Goal: Task Accomplishment & Management: Use online tool/utility

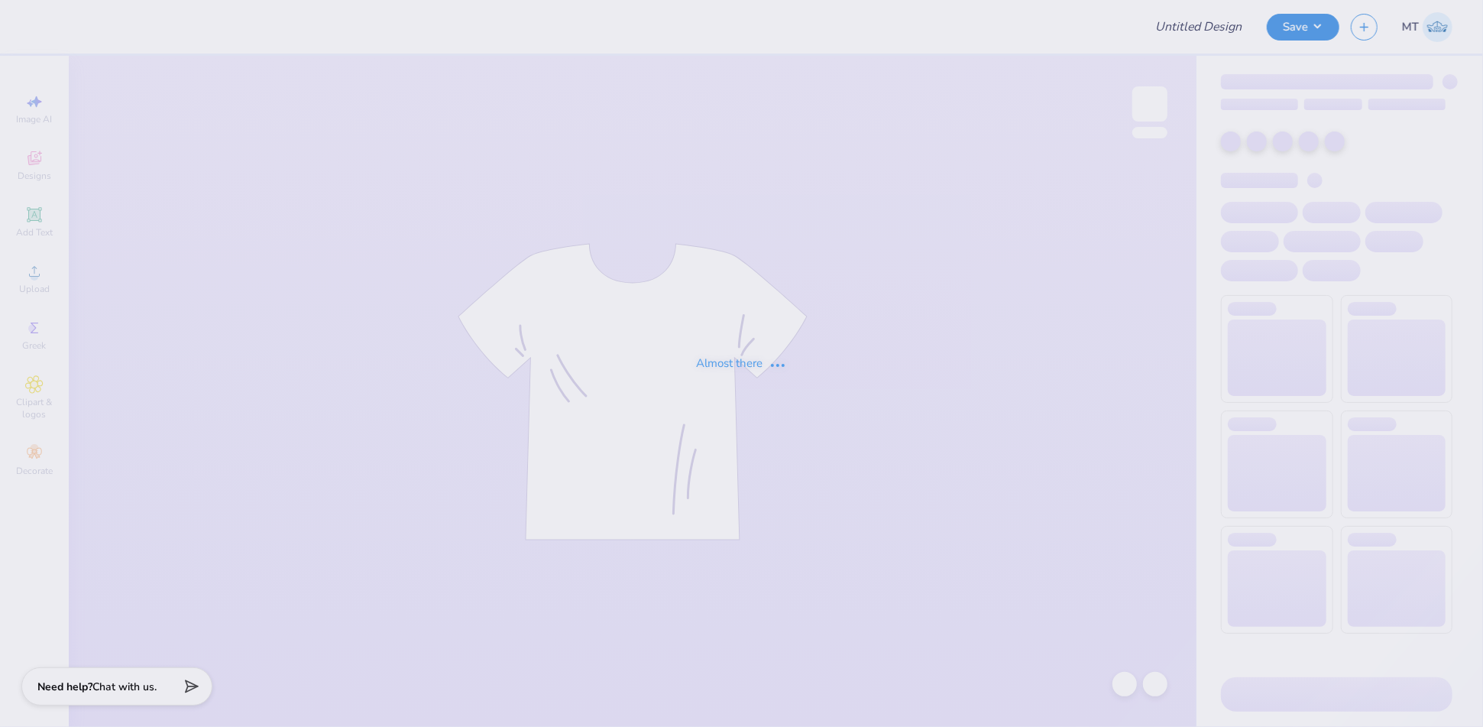
type input "FPS239679"
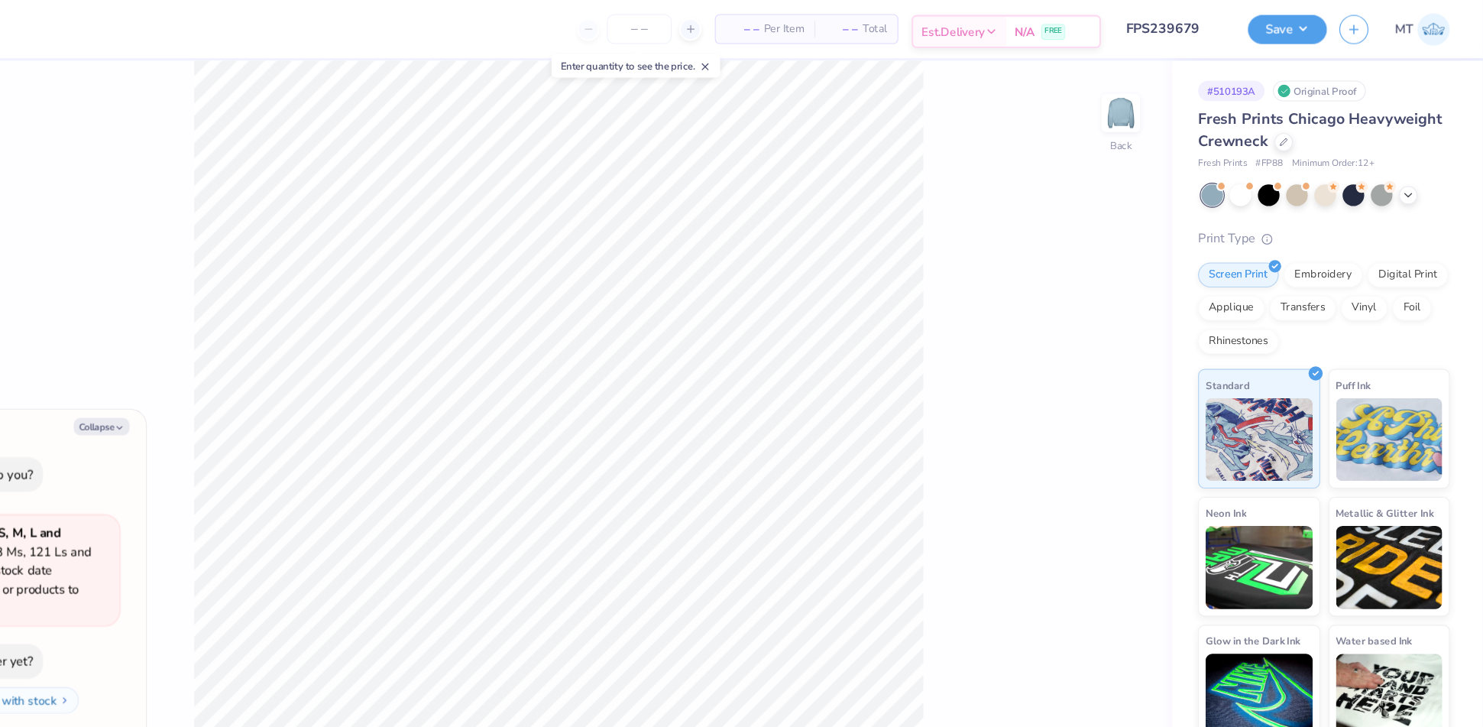
type textarea "x"
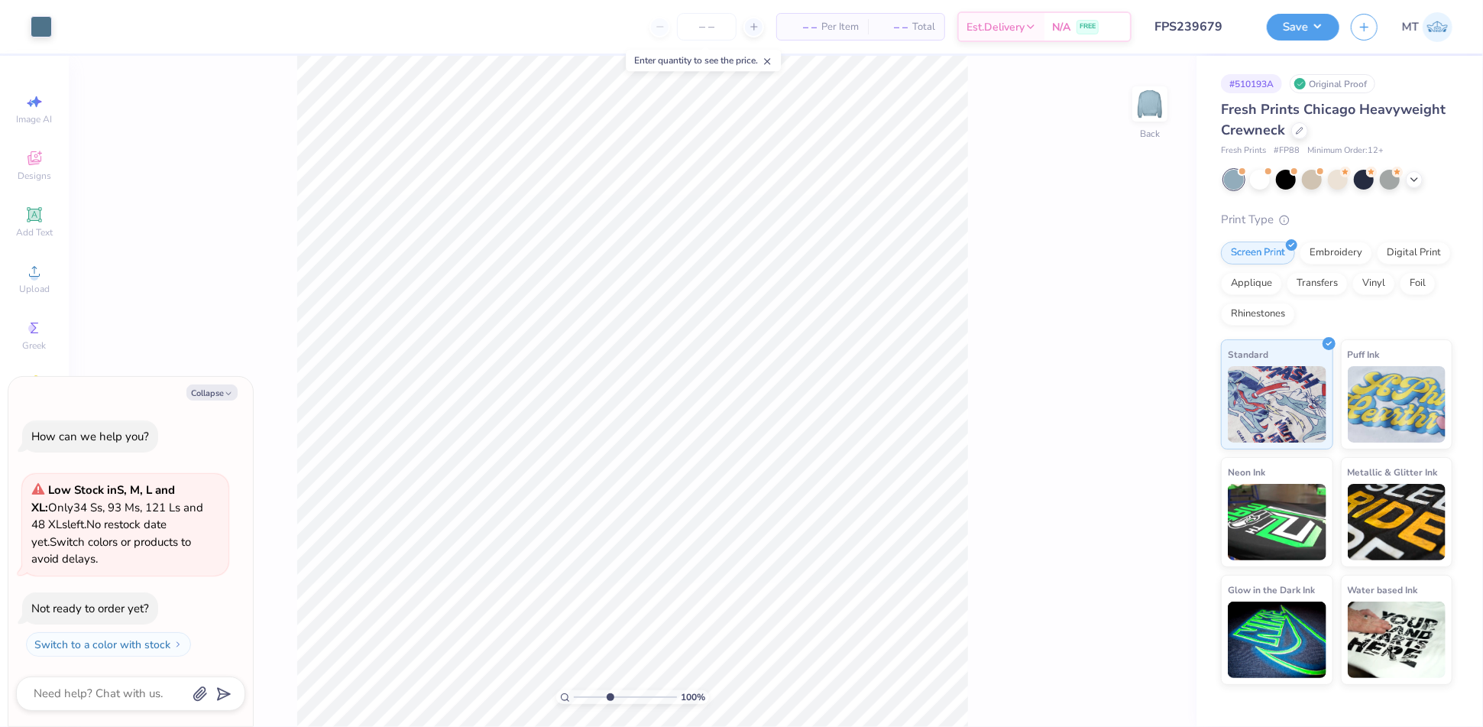
type input "4.1"
click at [609, 693] on input "range" at bounding box center [625, 697] width 103 height 14
click at [689, 582] on li "Ungroup" at bounding box center [700, 593] width 120 height 30
type textarea "x"
drag, startPoint x: 610, startPoint y: 695, endPoint x: 566, endPoint y: 695, distance: 43.6
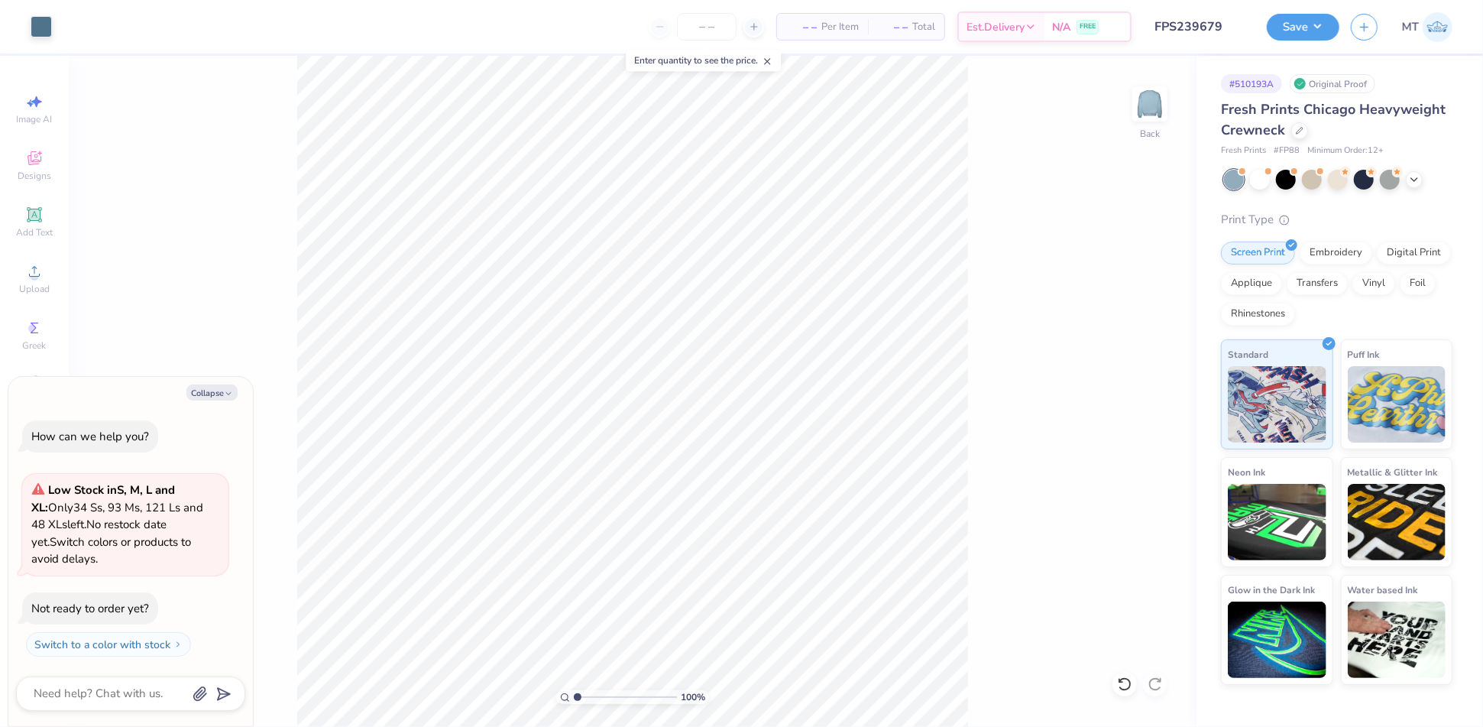
click at [574, 695] on input "range" at bounding box center [625, 697] width 103 height 14
click at [607, 697] on input "range" at bounding box center [625, 697] width 103 height 14
drag, startPoint x: 607, startPoint y: 697, endPoint x: 576, endPoint y: 697, distance: 31.3
click at [576, 697] on input "range" at bounding box center [625, 697] width 103 height 14
type input "3.71"
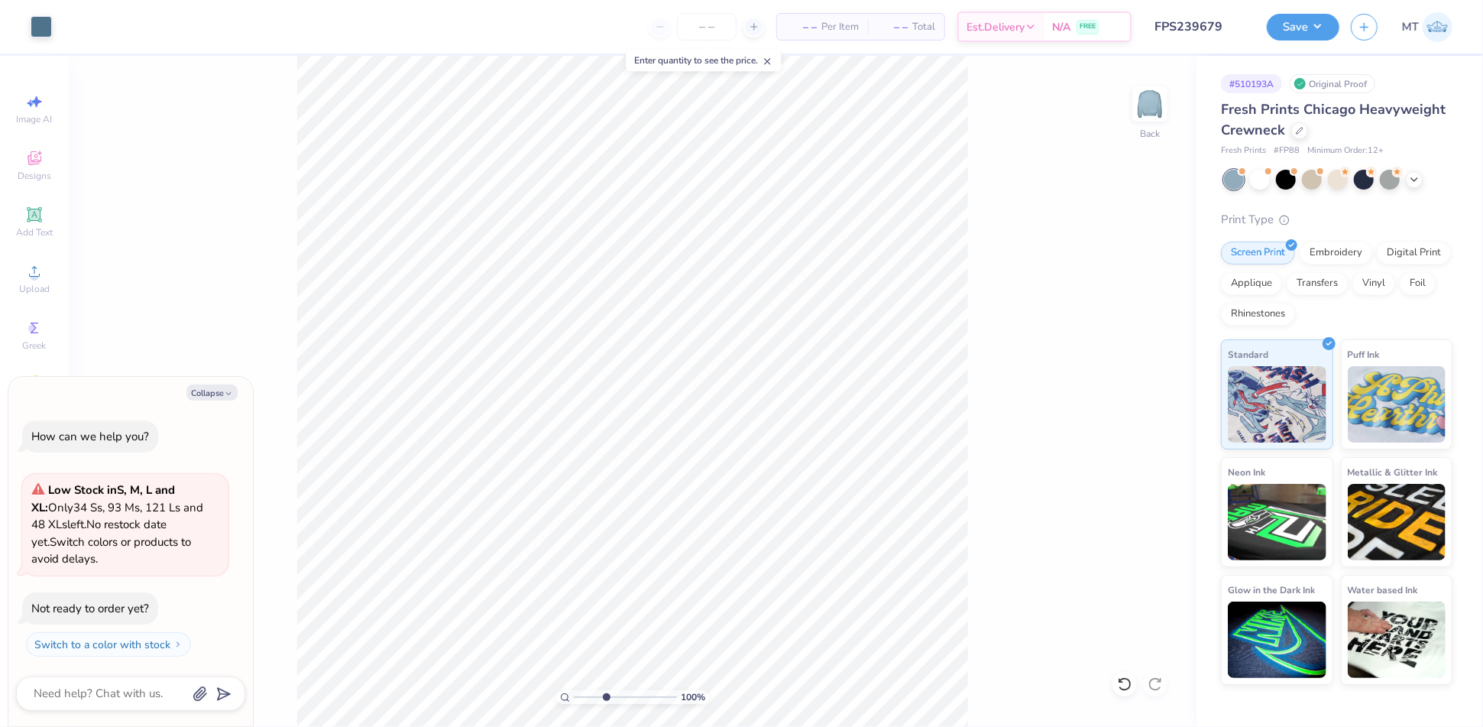
click at [605, 697] on input "range" at bounding box center [625, 697] width 103 height 14
click at [1305, 34] on button "Save" at bounding box center [1303, 24] width 73 height 27
click at [1308, 34] on button "Save" at bounding box center [1303, 24] width 73 height 27
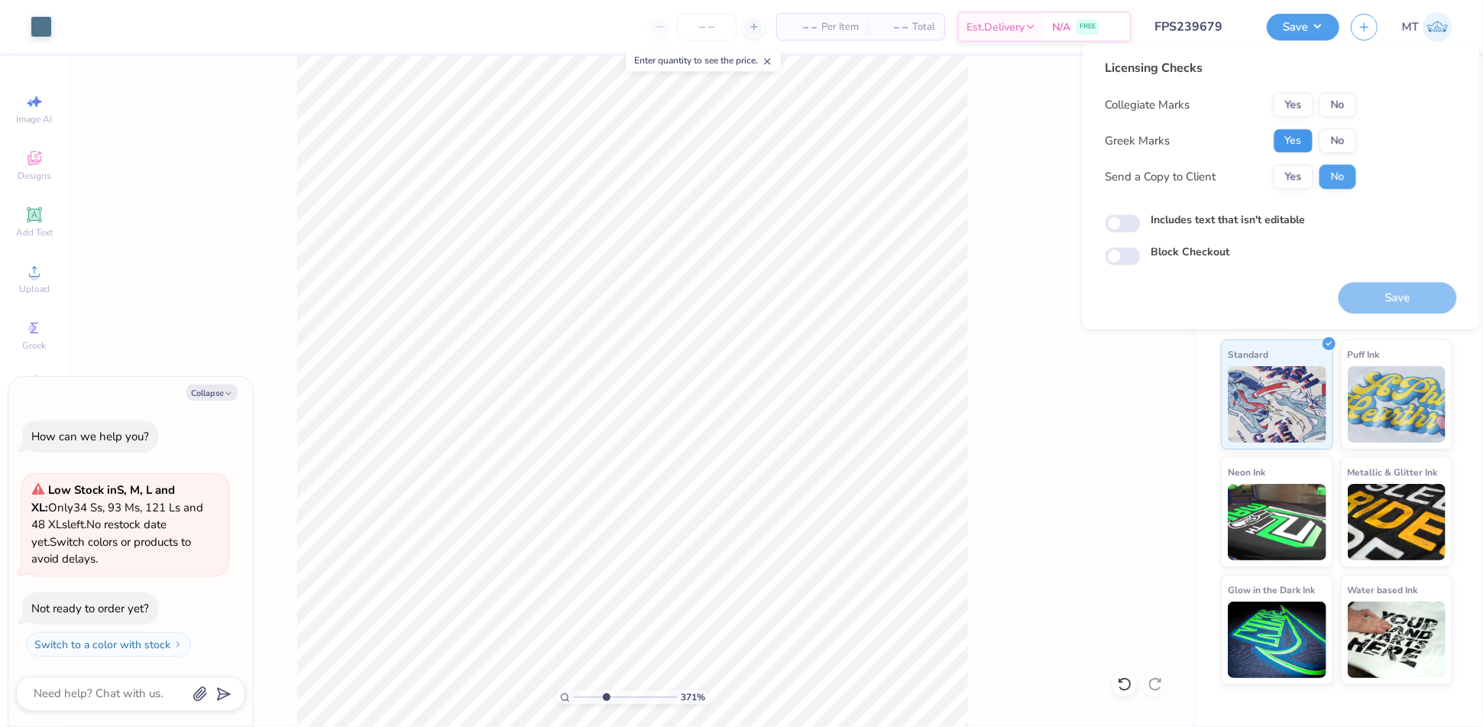
click at [1292, 144] on button "Yes" at bounding box center [1294, 140] width 40 height 24
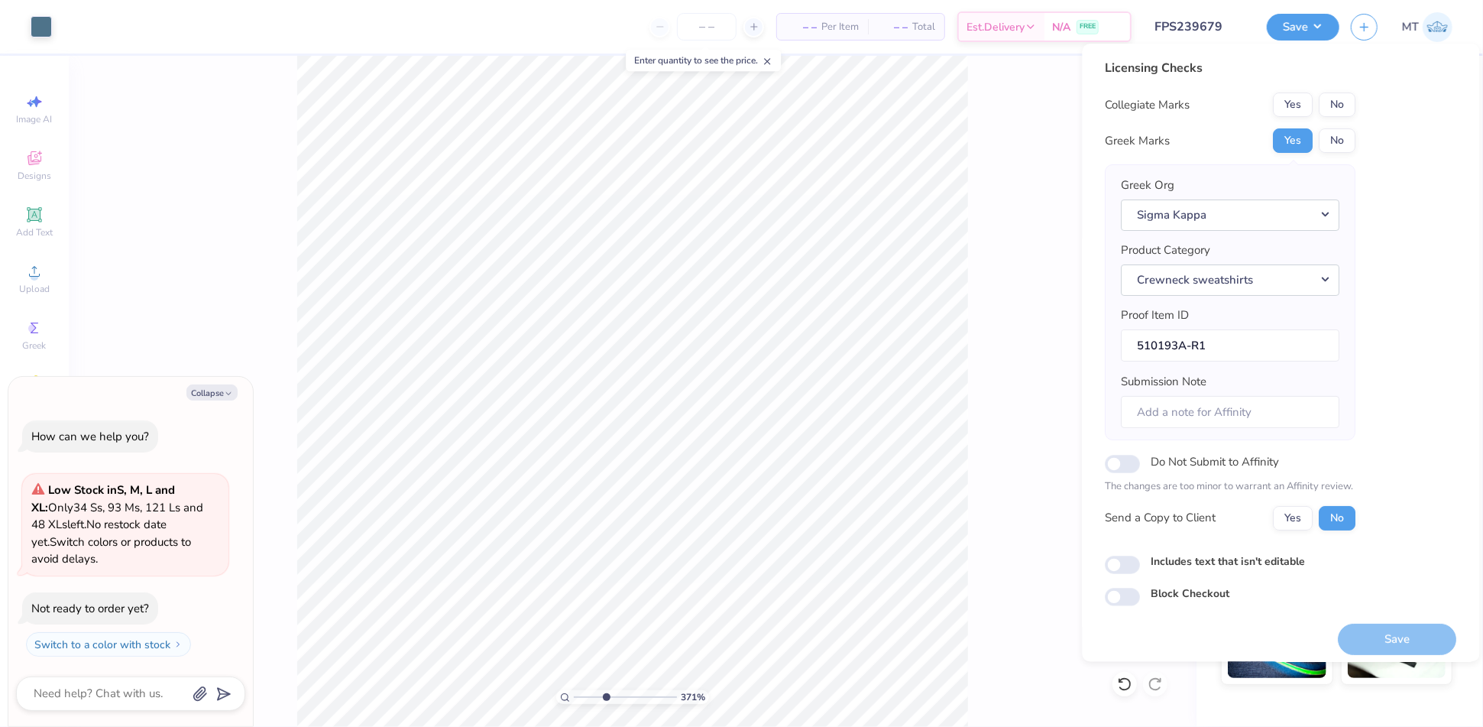
click at [1327, 121] on div "Collegiate Marks Yes No Greek Marks Yes No Greek Org Sigma Kappa Product Catego…" at bounding box center [1231, 311] width 251 height 438
click at [1339, 107] on button "No" at bounding box center [1338, 104] width 37 height 24
click at [1386, 627] on button "Save" at bounding box center [1398, 639] width 118 height 31
type textarea "x"
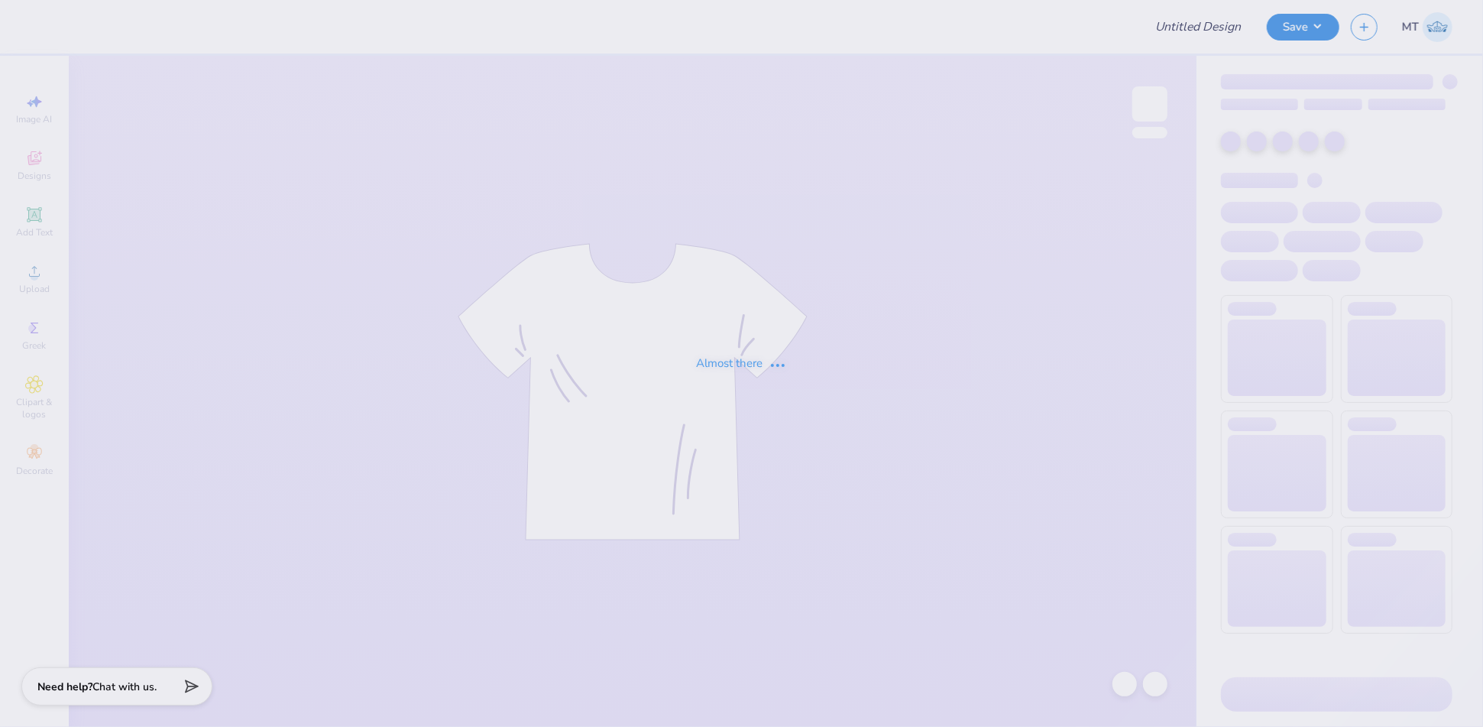
type input "FPS239834"
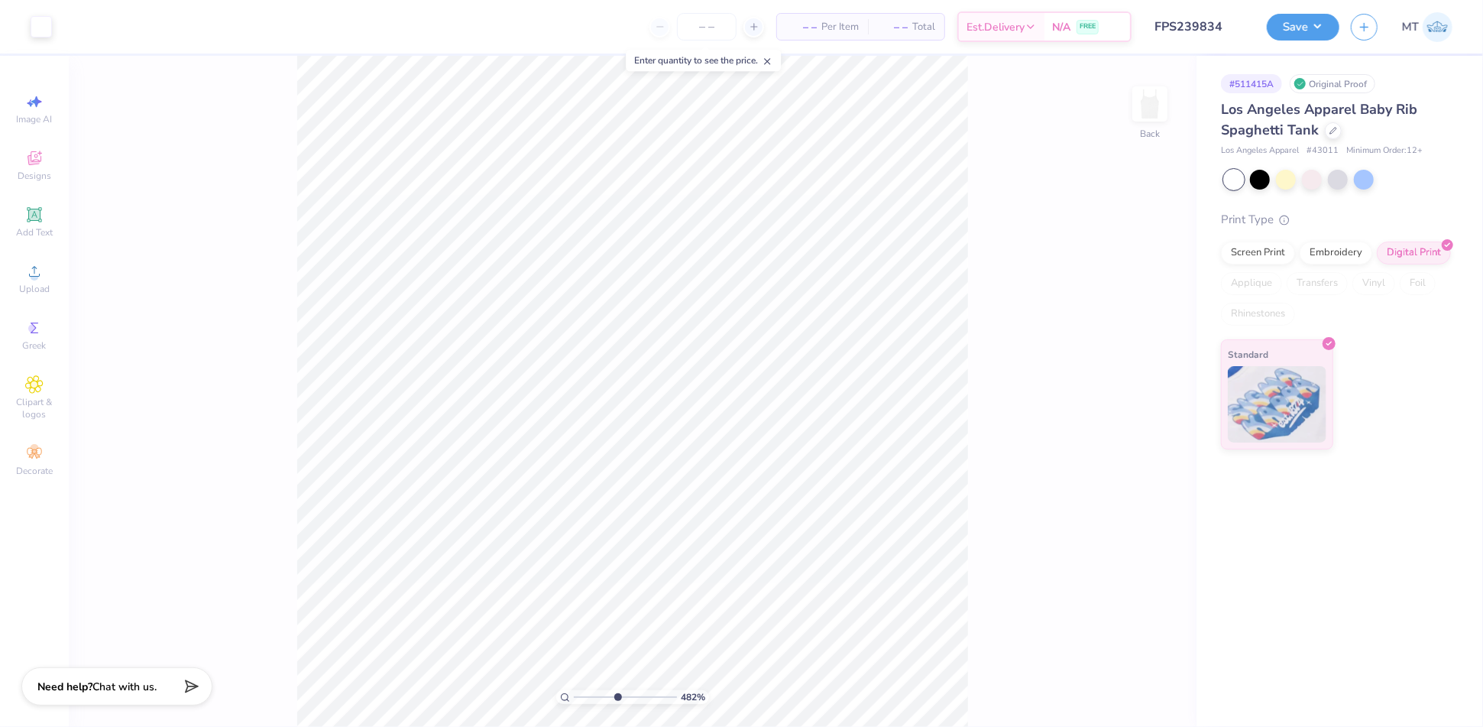
click at [617, 698] on input "range" at bounding box center [625, 697] width 103 height 14
drag, startPoint x: 612, startPoint y: 697, endPoint x: 620, endPoint y: 700, distance: 8.2
click at [620, 700] on input "range" at bounding box center [625, 697] width 103 height 14
drag, startPoint x: 620, startPoint y: 695, endPoint x: 571, endPoint y: 688, distance: 49.4
type input "1"
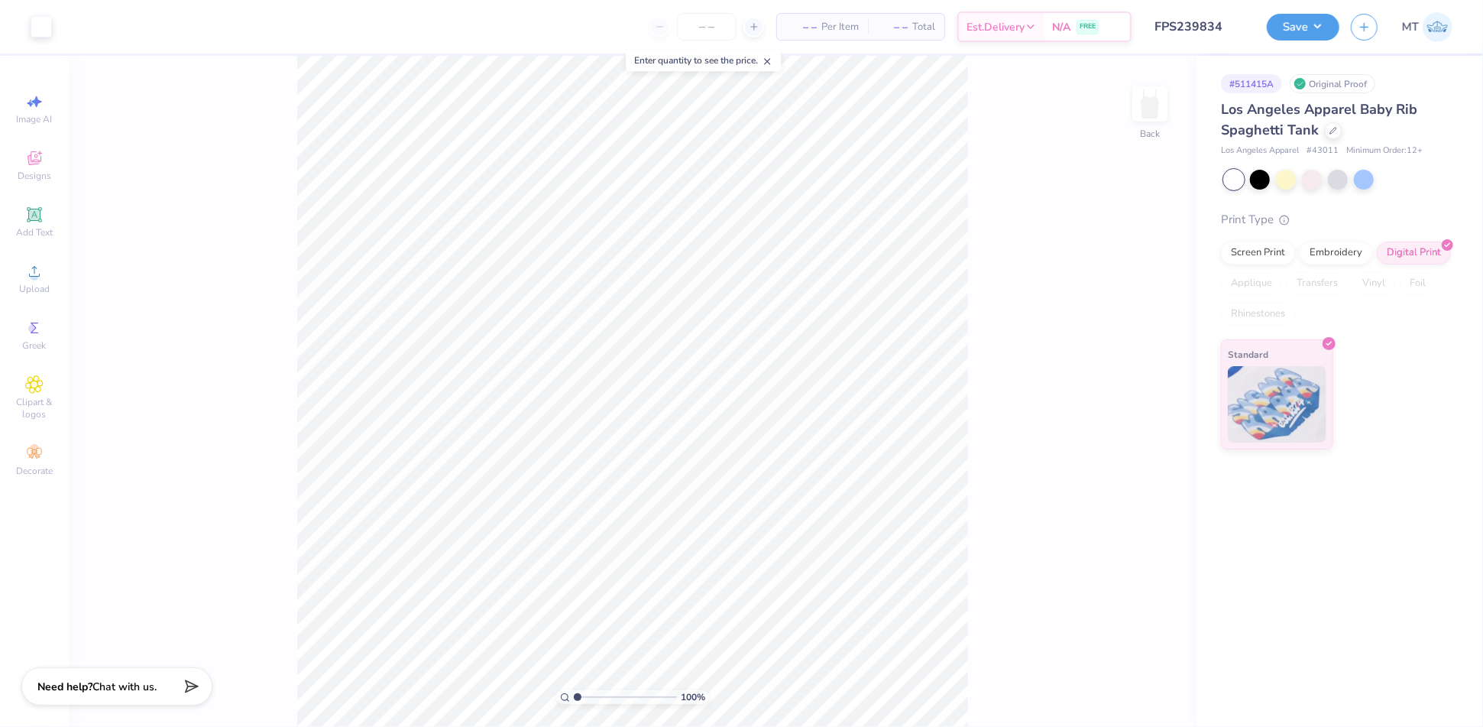
click at [574, 690] on input "range" at bounding box center [625, 697] width 103 height 14
